Goal: Information Seeking & Learning: Learn about a topic

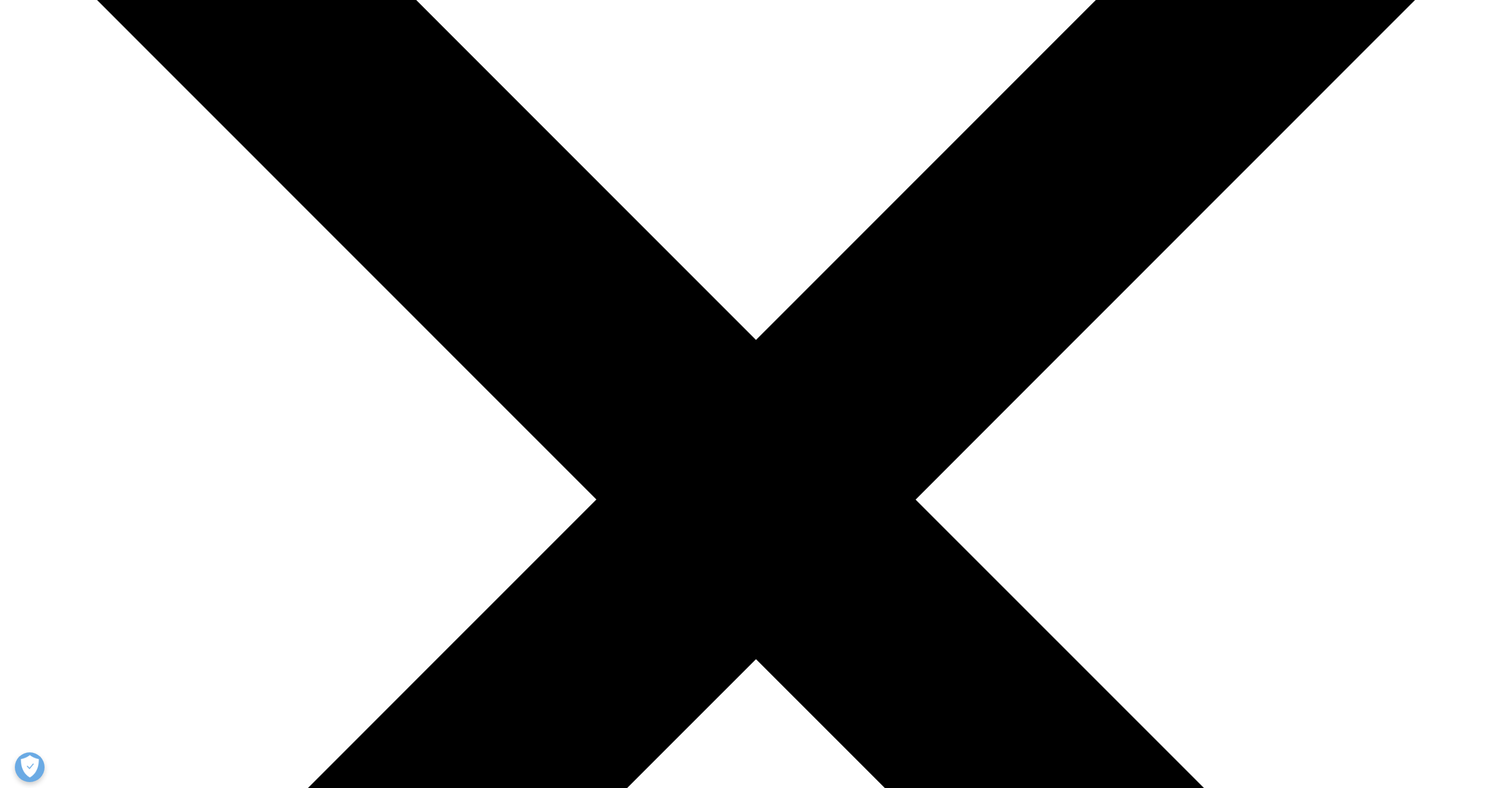
scroll to position [275, 0]
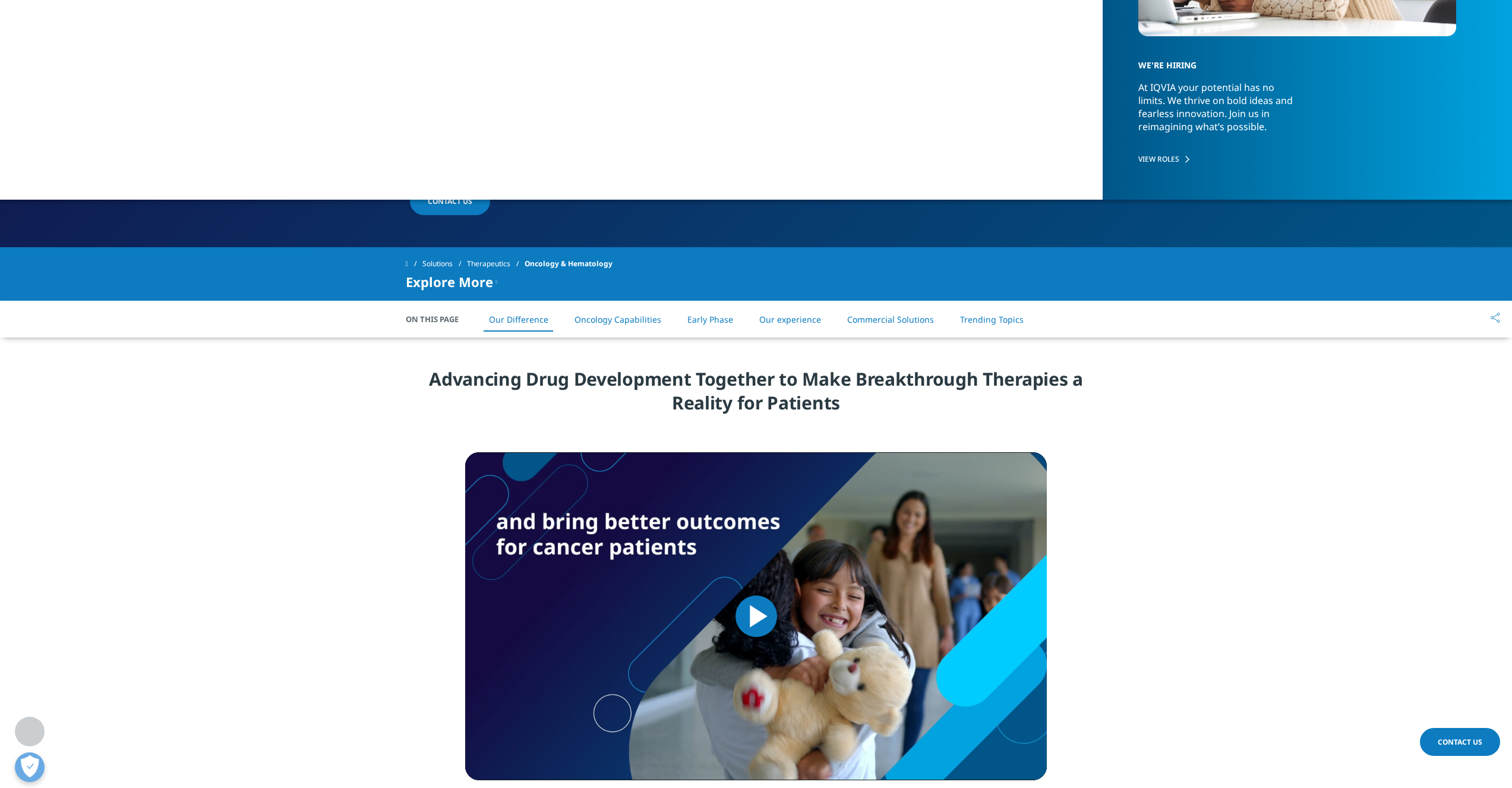
click at [706, 317] on link "Early Phase" at bounding box center [710, 319] width 46 height 11
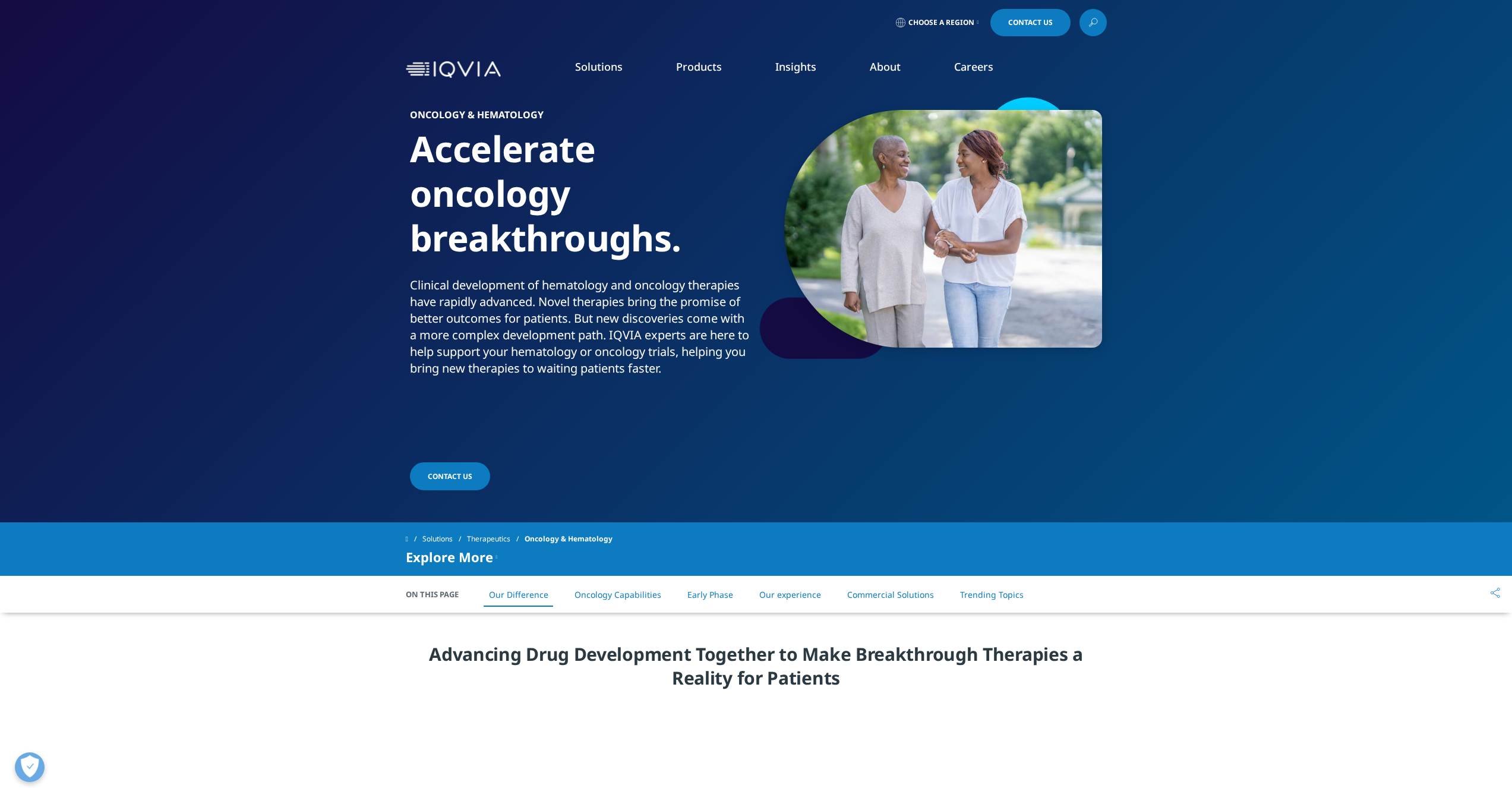
click at [96, 170] on link "Our Company" at bounding box center [211, 171] width 321 height 13
